Goal: Task Accomplishment & Management: Manage account settings

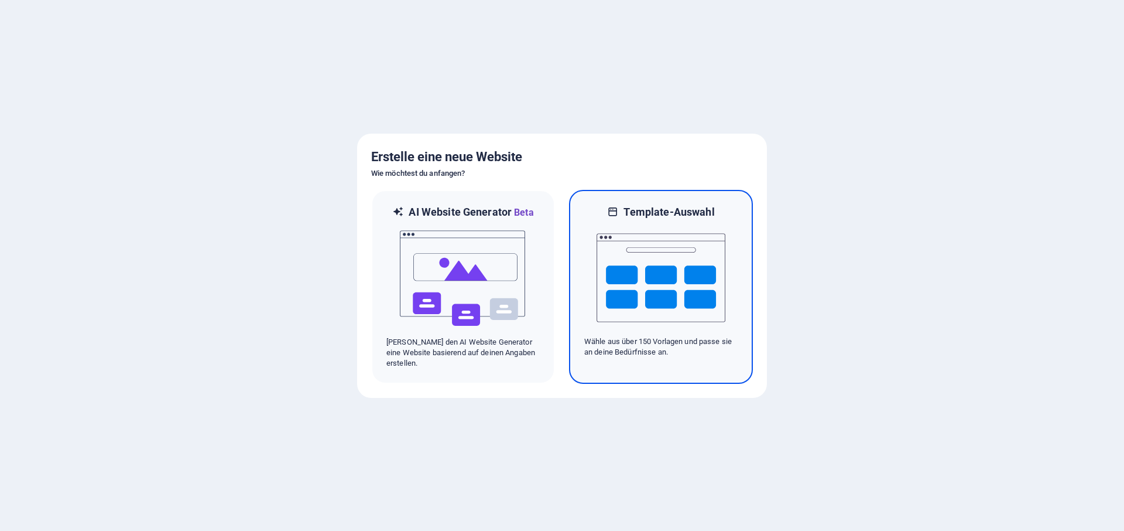
click at [650, 271] on img at bounding box center [661, 277] width 129 height 117
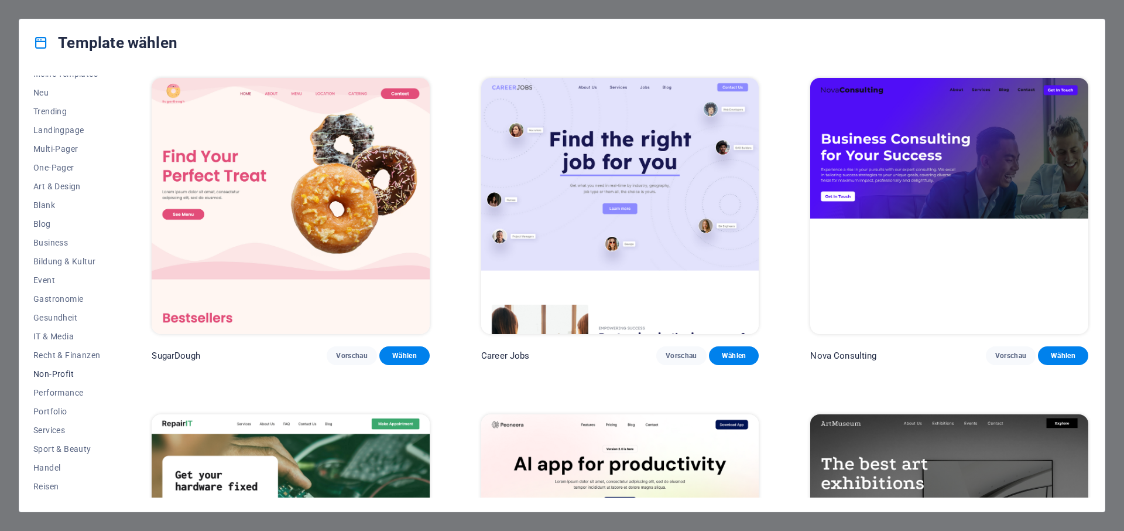
scroll to position [47, 0]
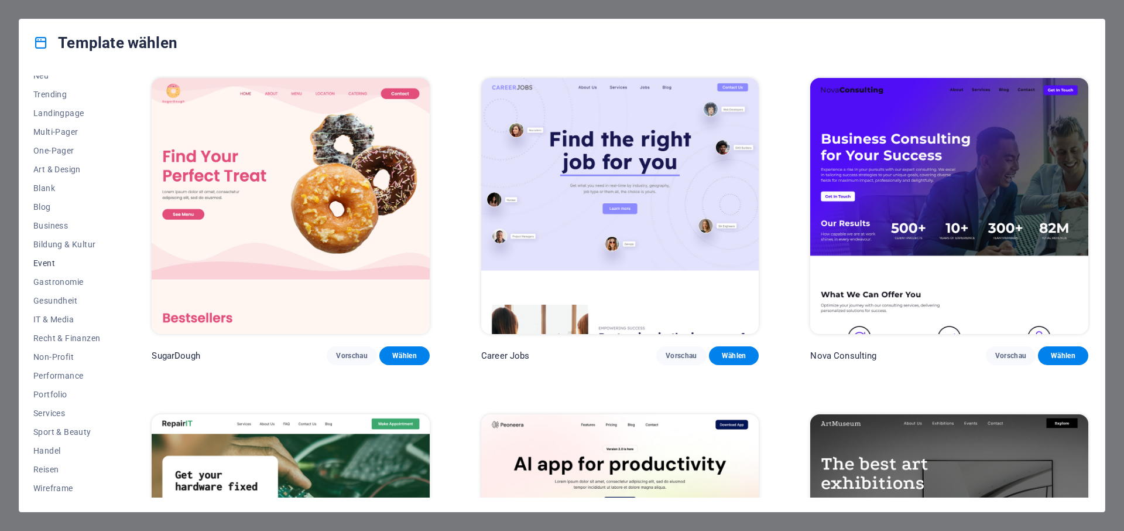
click at [53, 267] on span "Event" at bounding box center [66, 262] width 67 height 9
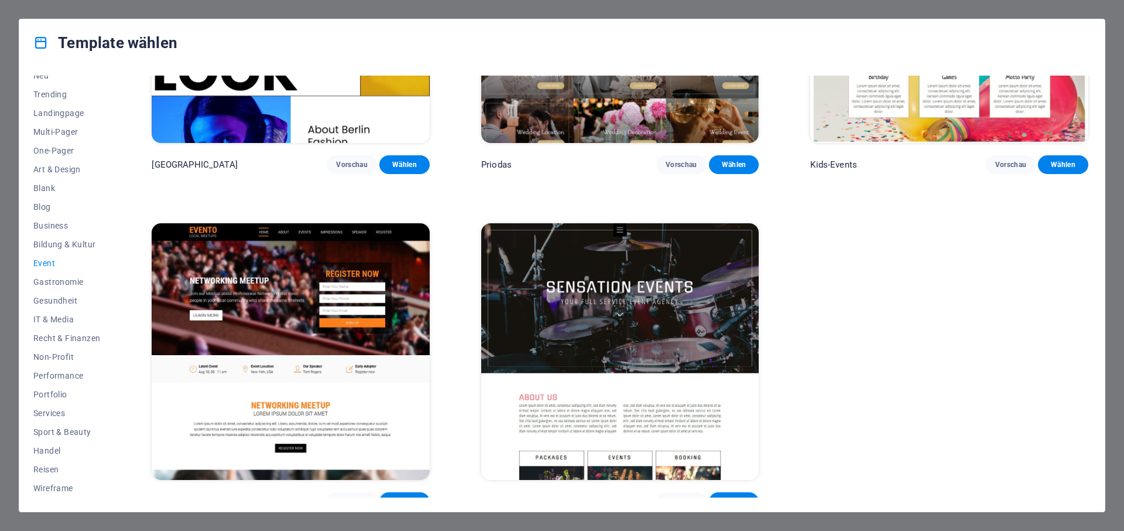
scroll to position [541, 0]
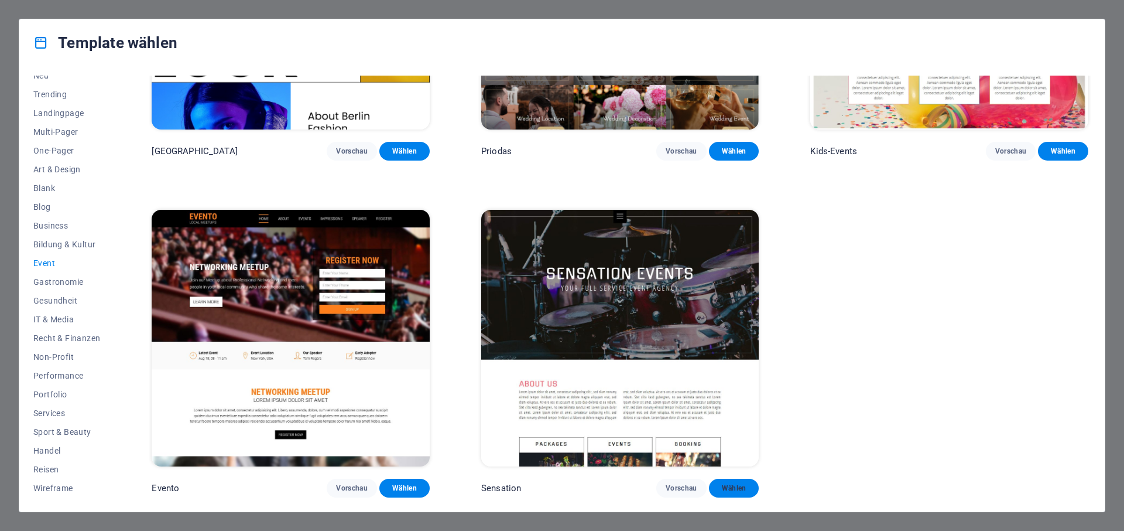
click at [737, 491] on span "Wählen" at bounding box center [735, 487] width 32 height 9
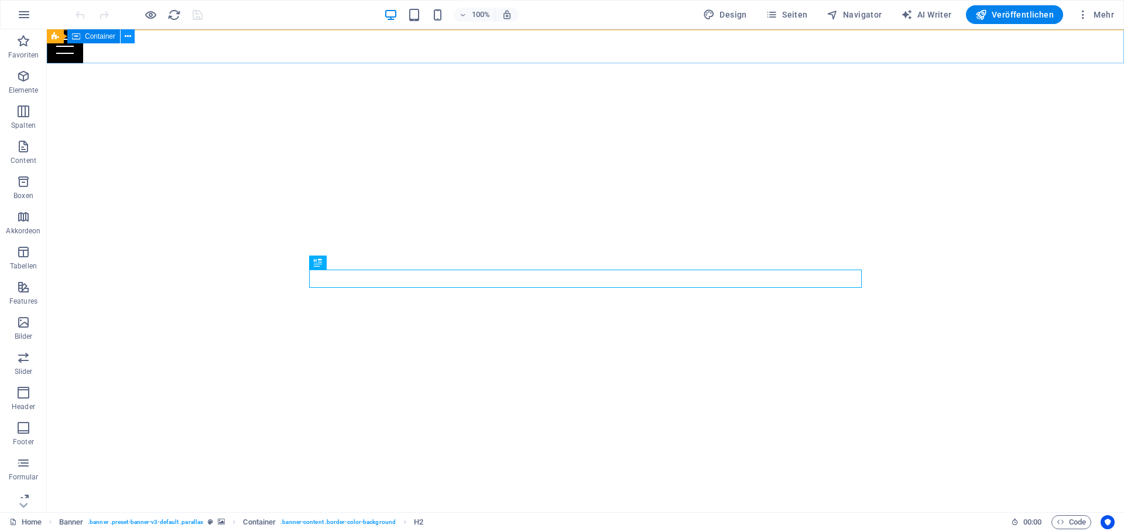
click at [126, 40] on icon at bounding box center [128, 36] width 6 height 12
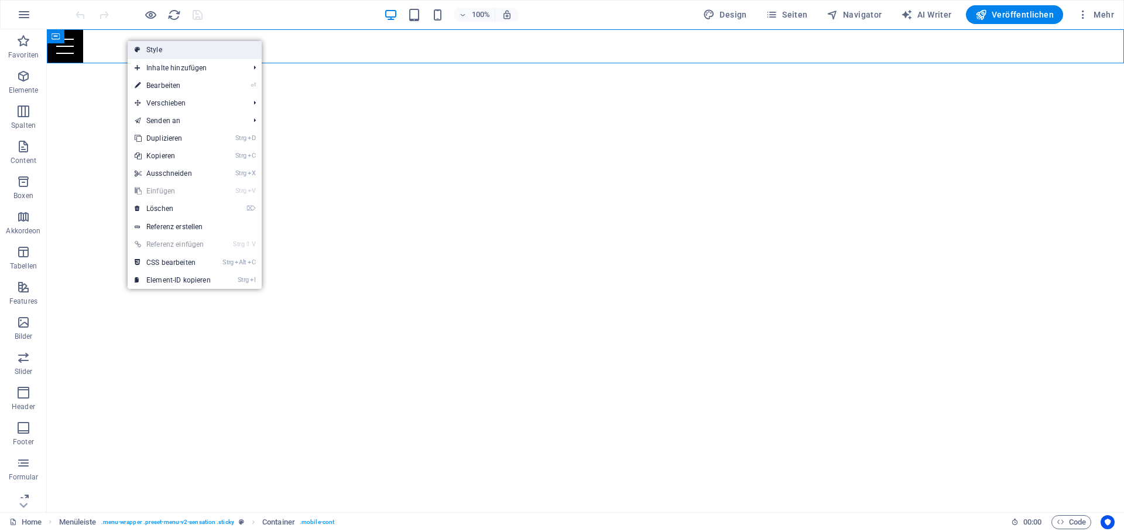
click at [171, 49] on link "Style" at bounding box center [195, 50] width 134 height 18
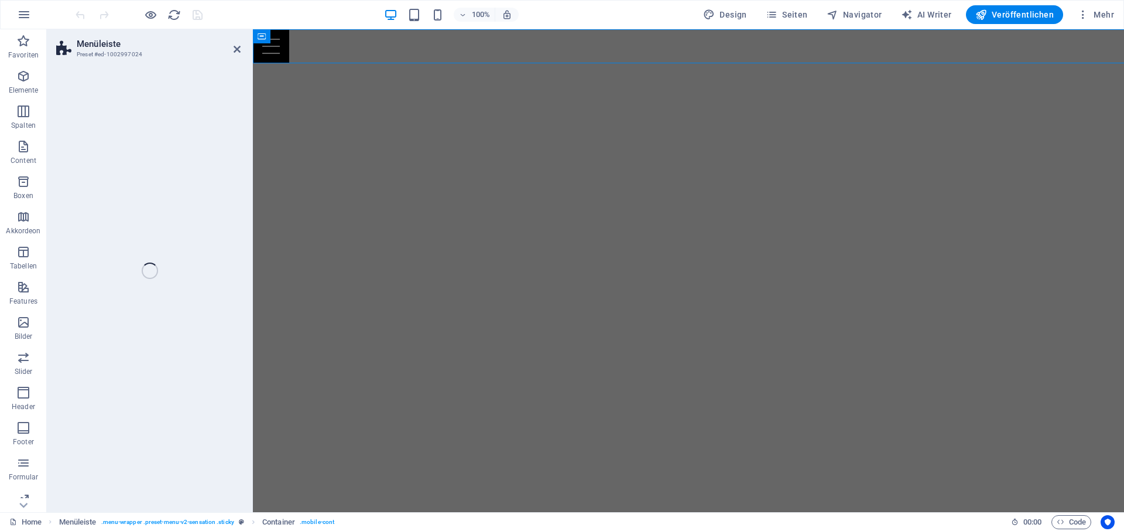
select select "rem"
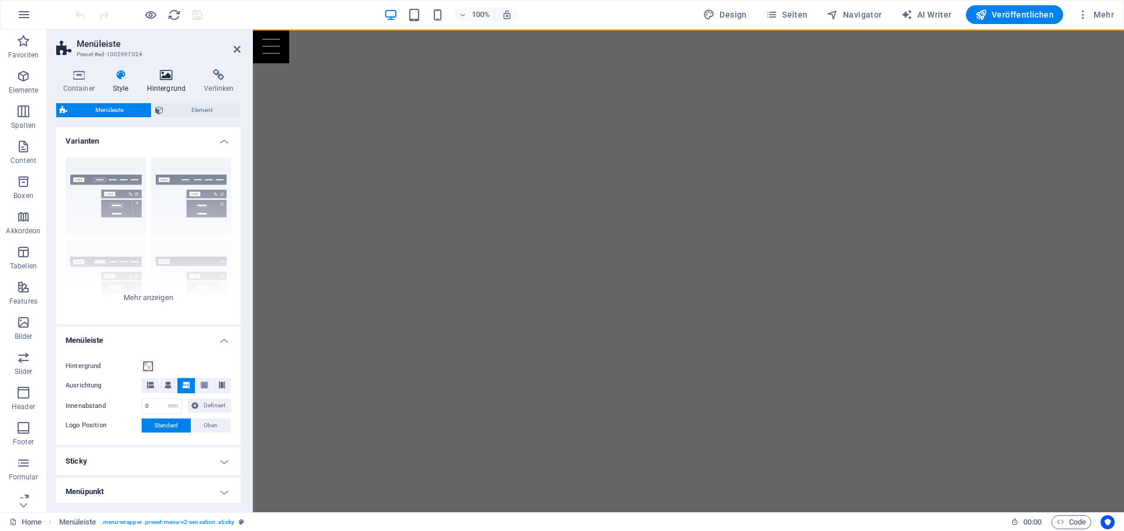
click at [149, 82] on h4 "Hintergrund" at bounding box center [168, 81] width 57 height 25
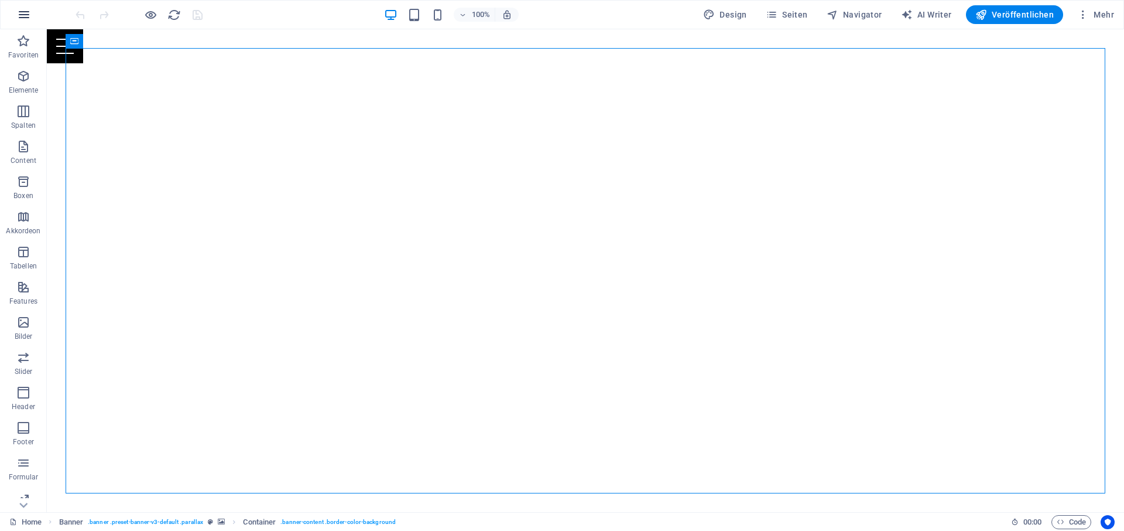
click at [26, 15] on icon "button" at bounding box center [24, 15] width 14 height 14
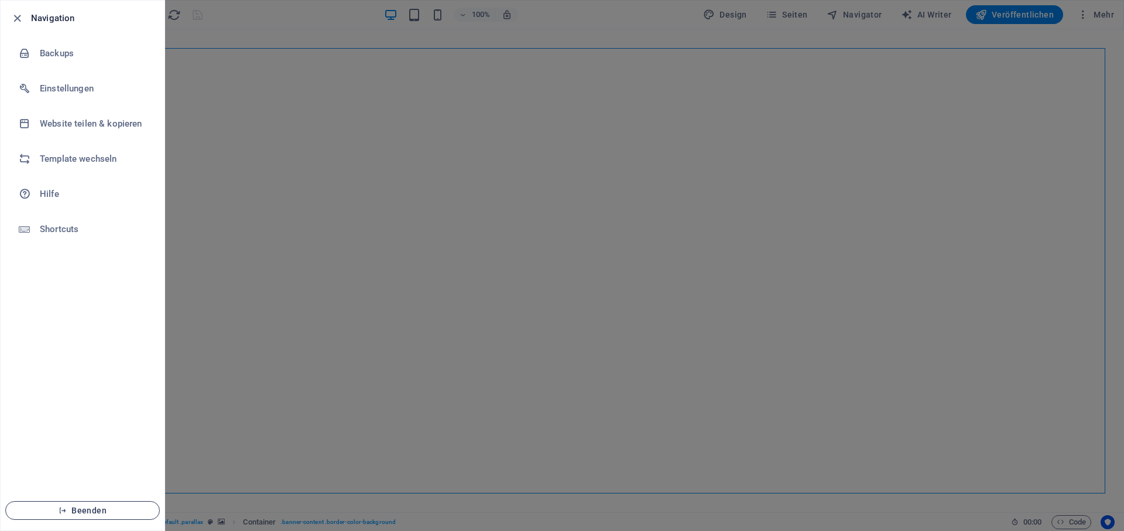
click at [93, 510] on span "Beenden" at bounding box center [82, 509] width 135 height 9
